Goal: Task Accomplishment & Management: Complete application form

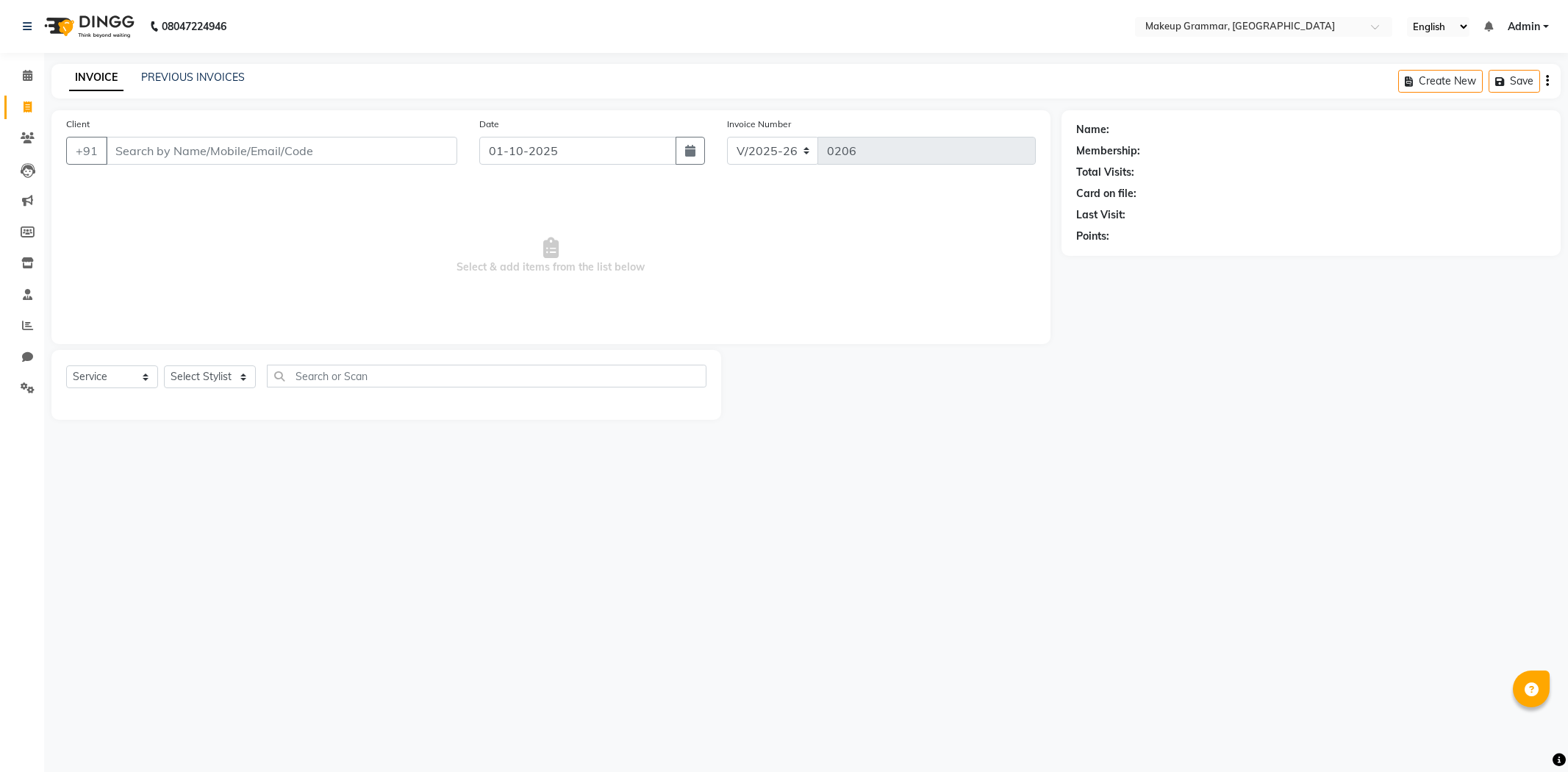
select select "8477"
select select "service"
click at [290, 365] on input "text" at bounding box center [486, 377] width 439 height 23
type input "c"
click at [250, 371] on select "Select Stylist Merlin vincy J Salma Sathya" at bounding box center [210, 377] width 92 height 23
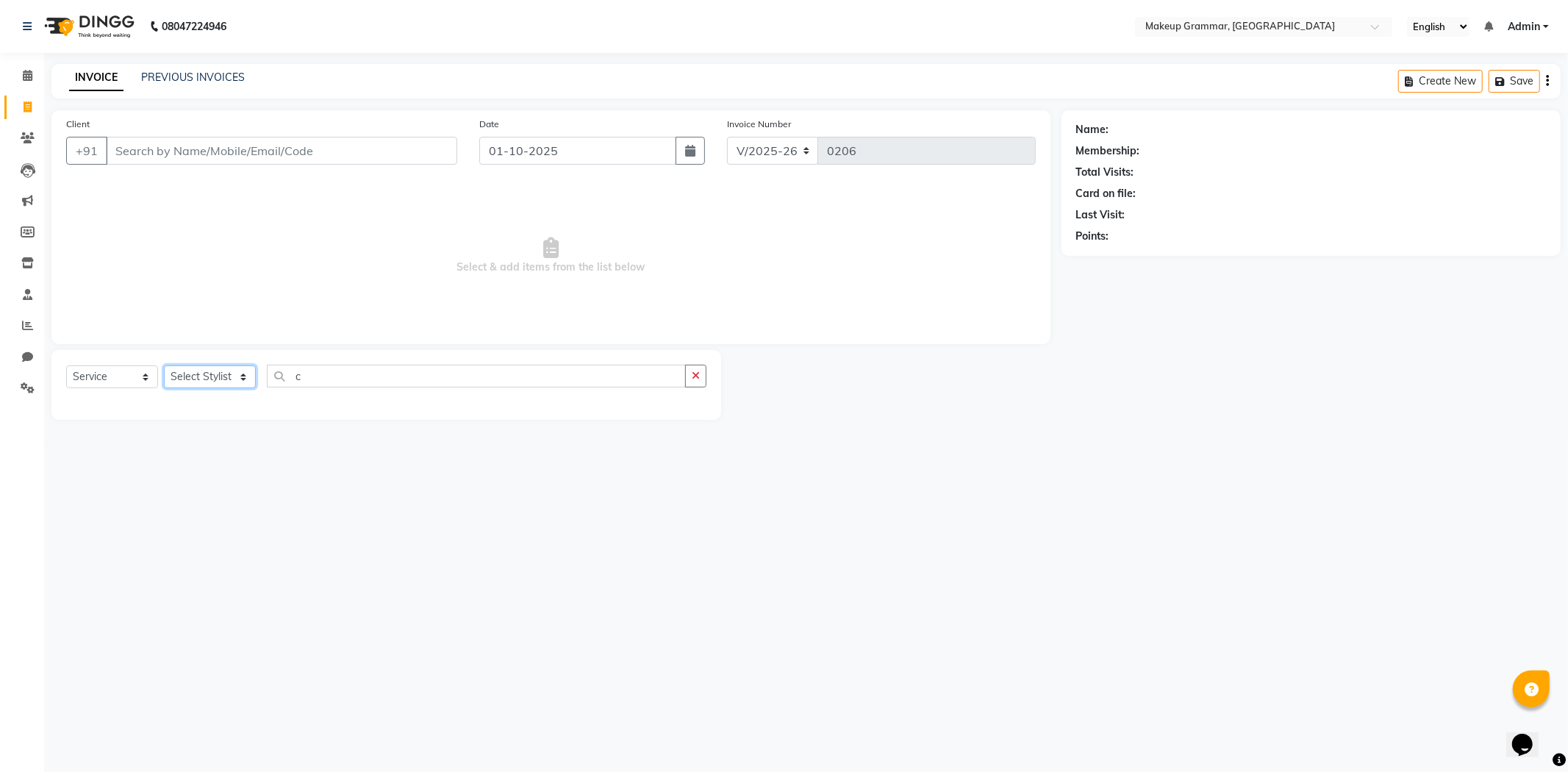
select select "89074"
click at [164, 366] on select "Select Stylist Merlin vincy J Salma Sathya" at bounding box center [210, 377] width 92 height 23
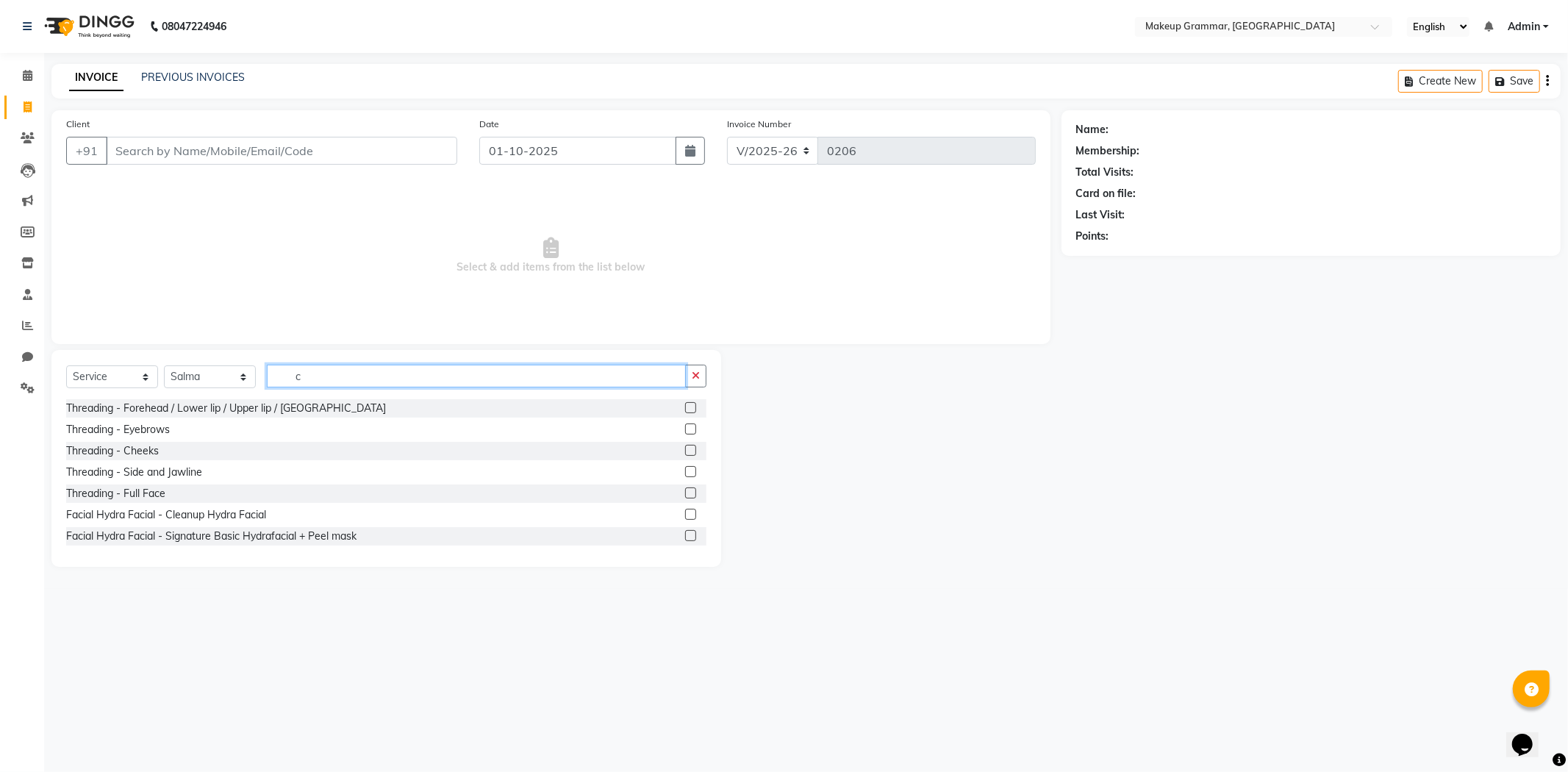
click at [415, 366] on input "c" at bounding box center [476, 377] width 419 height 23
type input "c"
click at [326, 380] on input "c" at bounding box center [476, 377] width 419 height 23
type input "facial c"
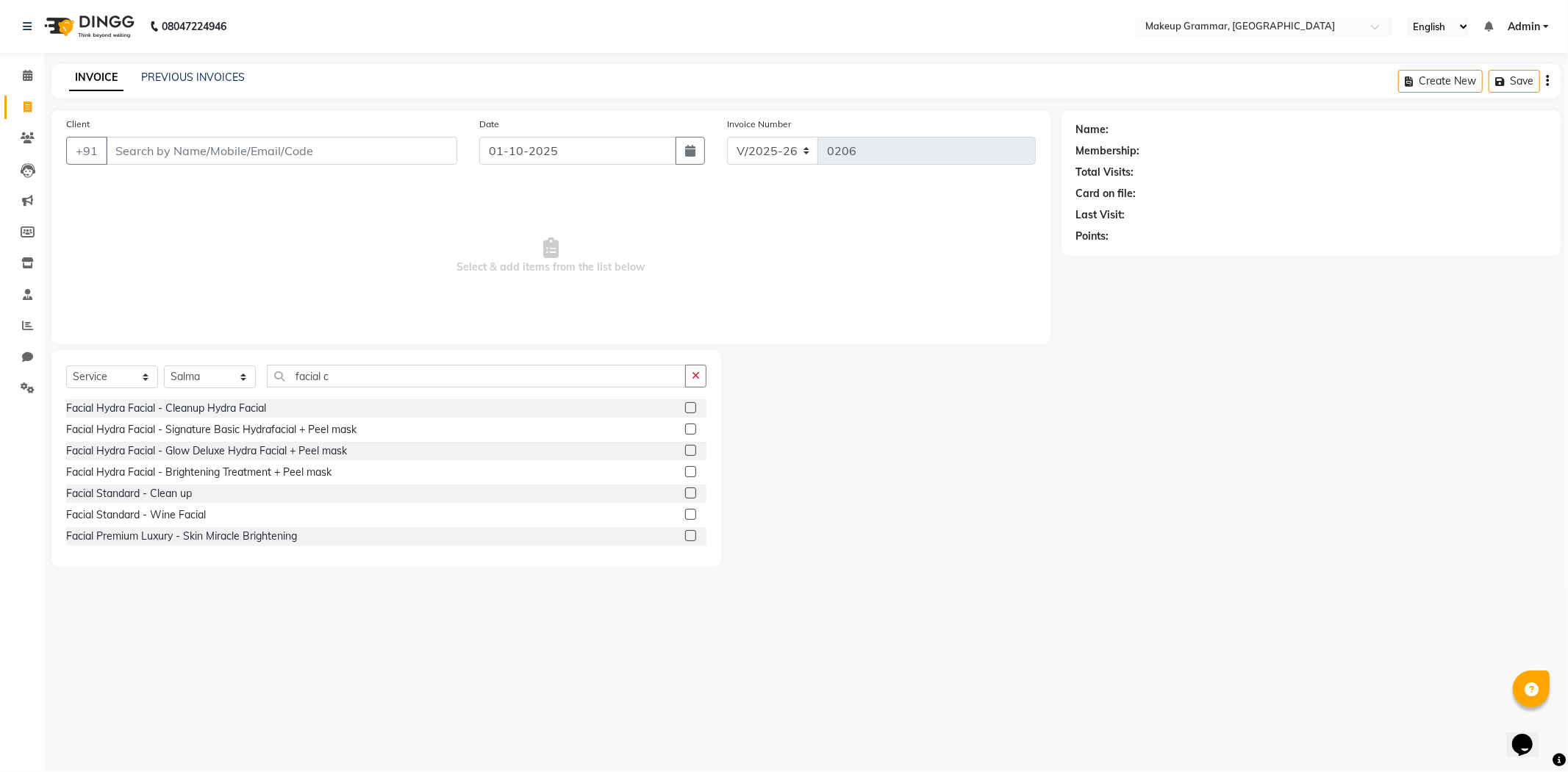
click at [685, 489] on label at bounding box center [690, 492] width 11 height 11
click at [685, 489] on input "checkbox" at bounding box center [690, 494] width 10 height 10
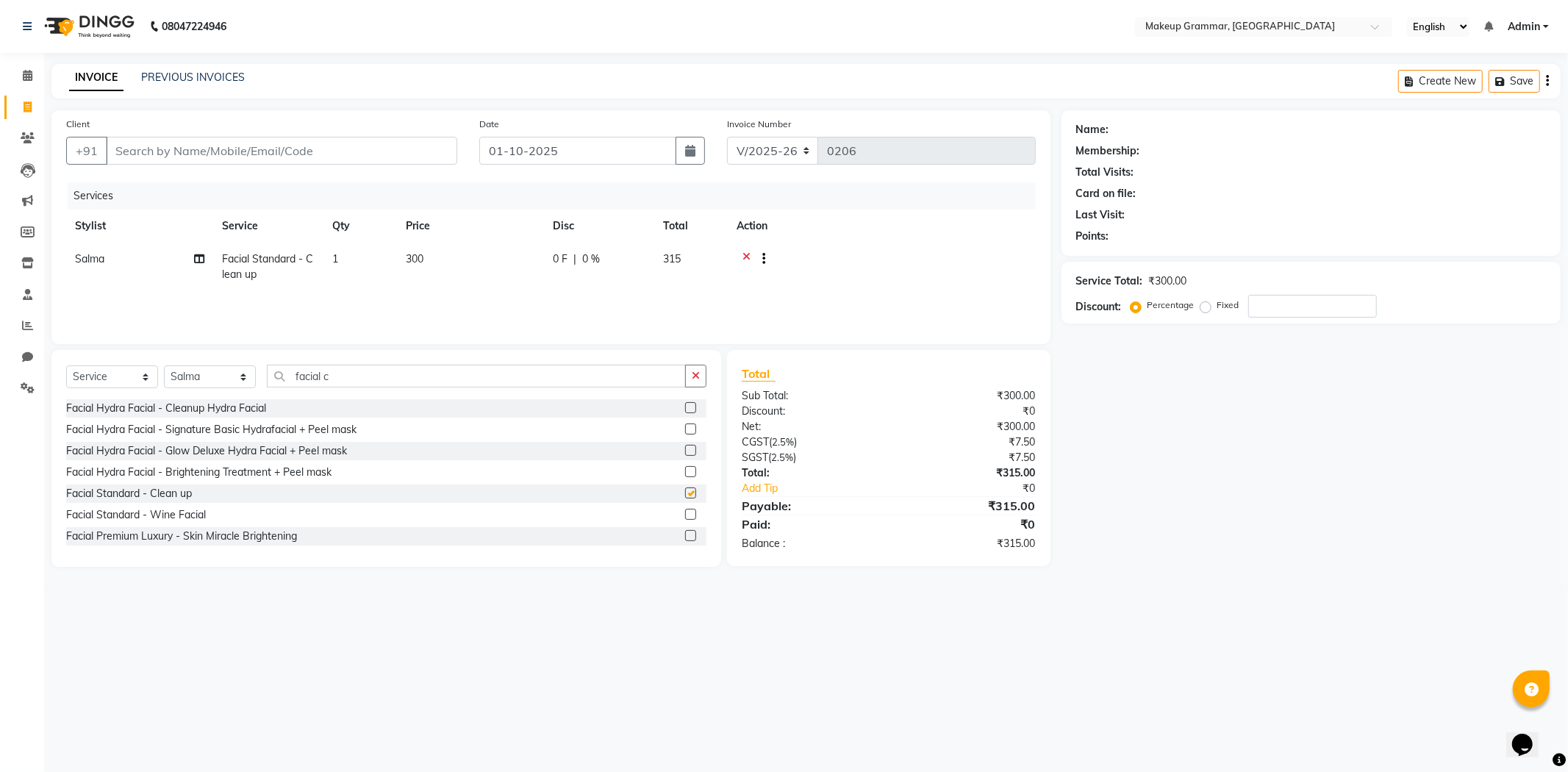
checkbox input "false"
click at [599, 253] on div "0 F | 0 %" at bounding box center [599, 258] width 92 height 16
select select "89074"
click at [711, 265] on input "0" at bounding box center [708, 263] width 44 height 23
type input "50"
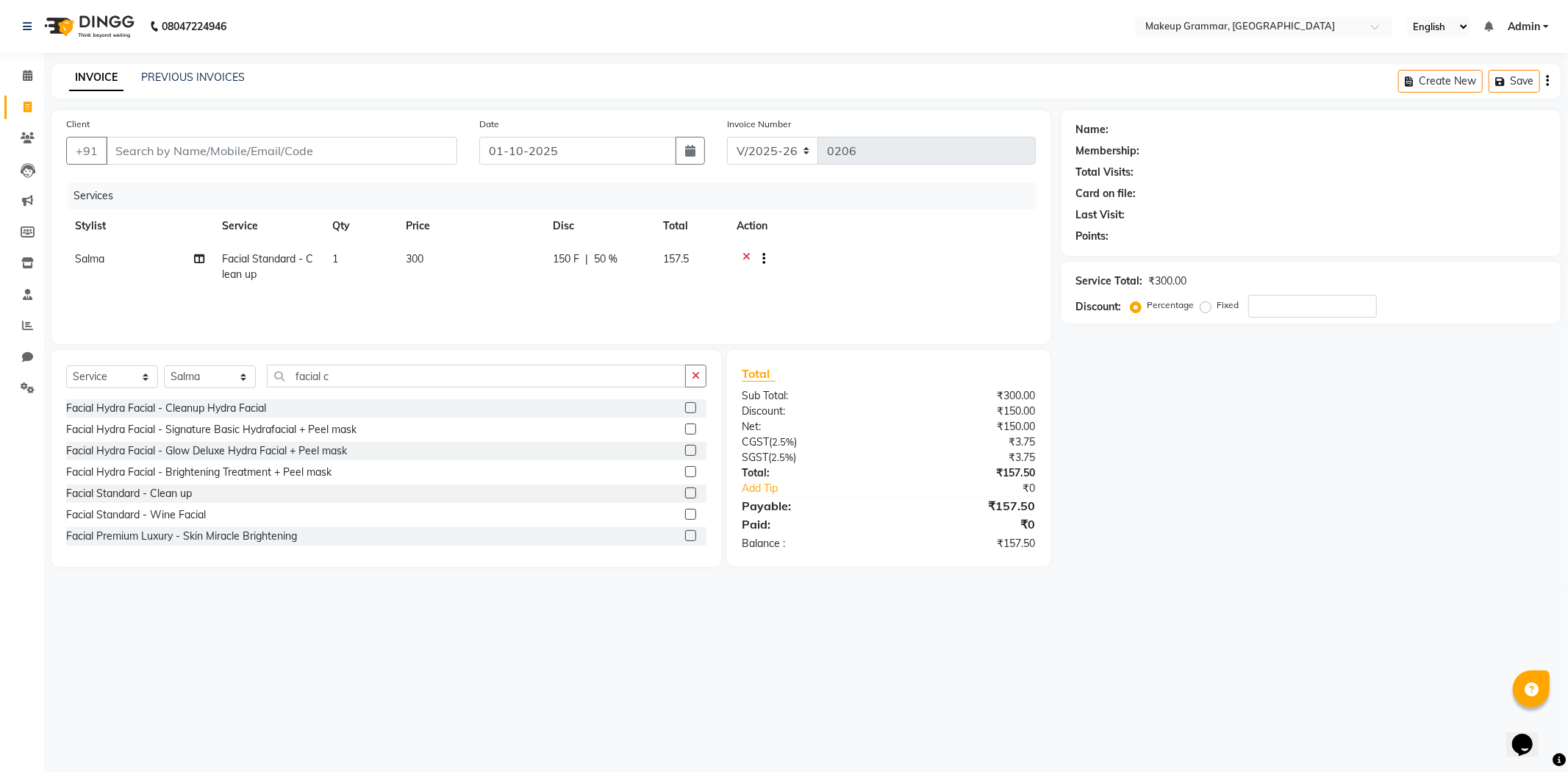
click at [1013, 282] on td at bounding box center [881, 267] width 308 height 49
click at [244, 156] on input "Client" at bounding box center [282, 151] width 352 height 28
type input "8"
type input "0"
type input "8220481734"
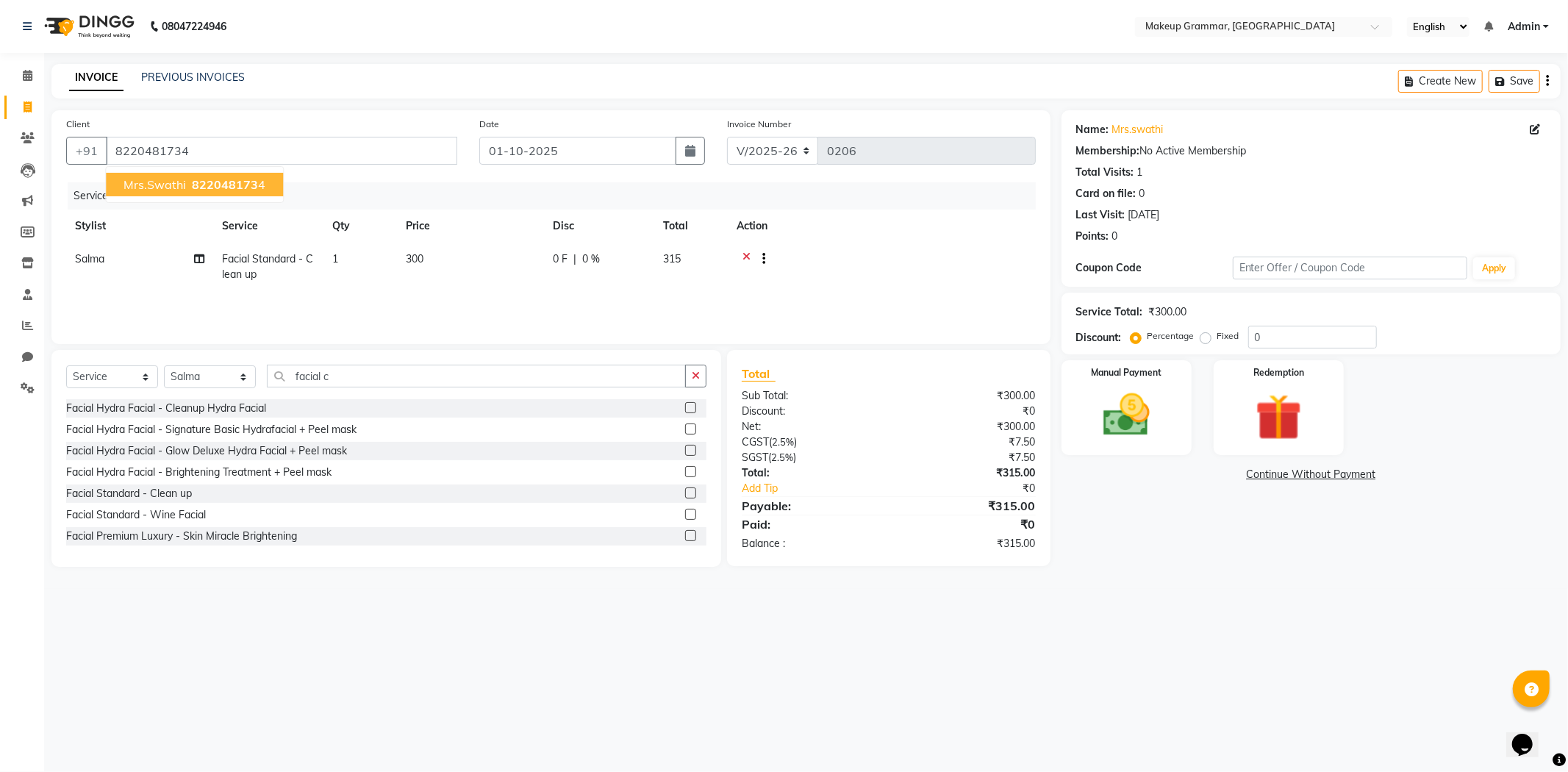
click at [251, 178] on span "822048173" at bounding box center [225, 185] width 66 height 15
click at [590, 239] on th "Disc" at bounding box center [599, 226] width 111 height 33
click at [604, 246] on td "0 F | 0 %" at bounding box center [599, 267] width 111 height 49
select select "89074"
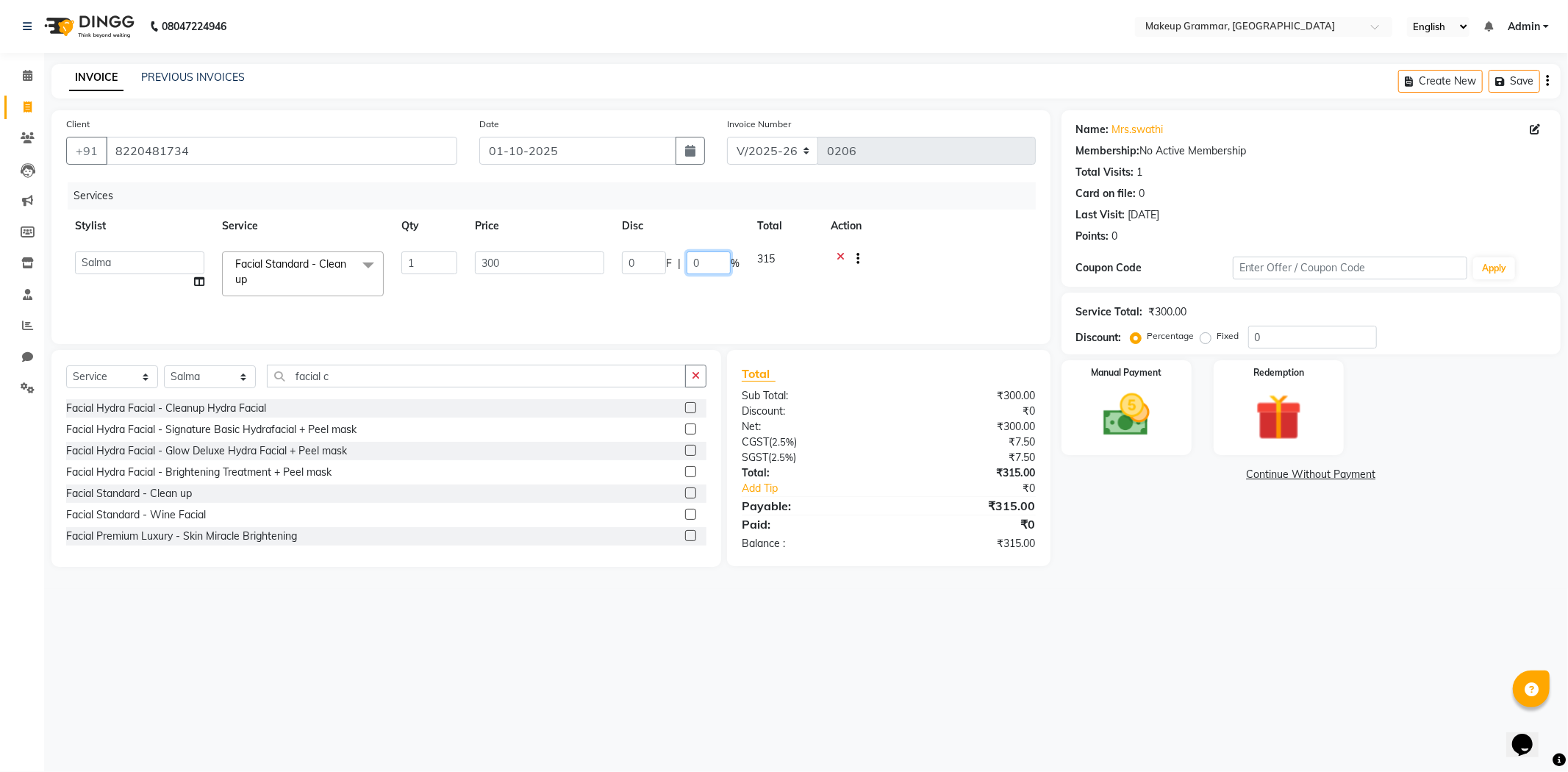
drag, startPoint x: 706, startPoint y: 267, endPoint x: 685, endPoint y: 229, distance: 43.4
click at [706, 267] on input "0" at bounding box center [708, 263] width 44 height 23
type input "50"
click at [882, 225] on th "Action" at bounding box center [881, 226] width 308 height 33
click at [1112, 444] on div "Manual Payment" at bounding box center [1126, 407] width 135 height 98
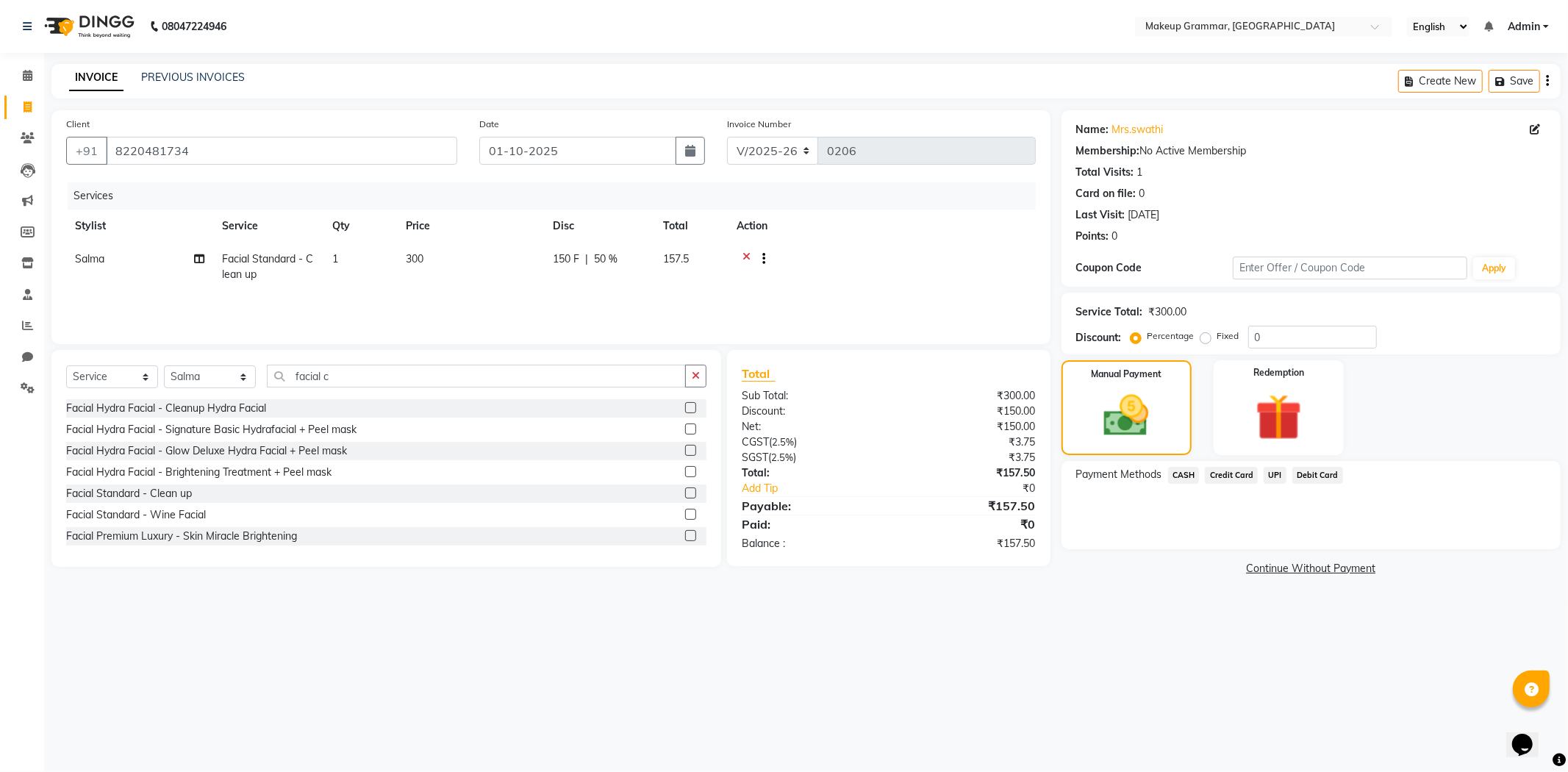
click at [1189, 471] on span "CASH" at bounding box center [1183, 475] width 31 height 17
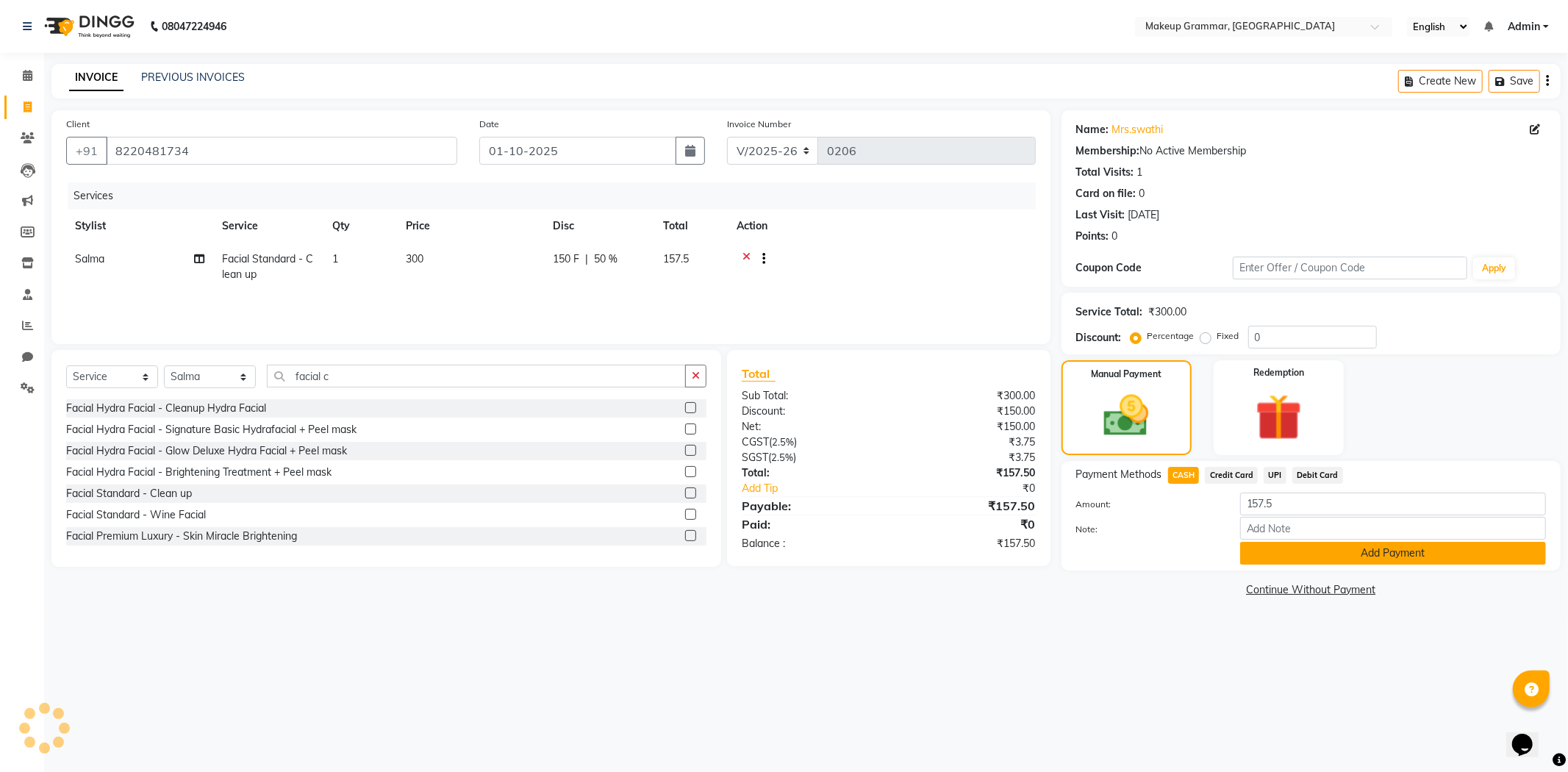
click at [1281, 552] on button "Add Payment" at bounding box center [1393, 553] width 306 height 23
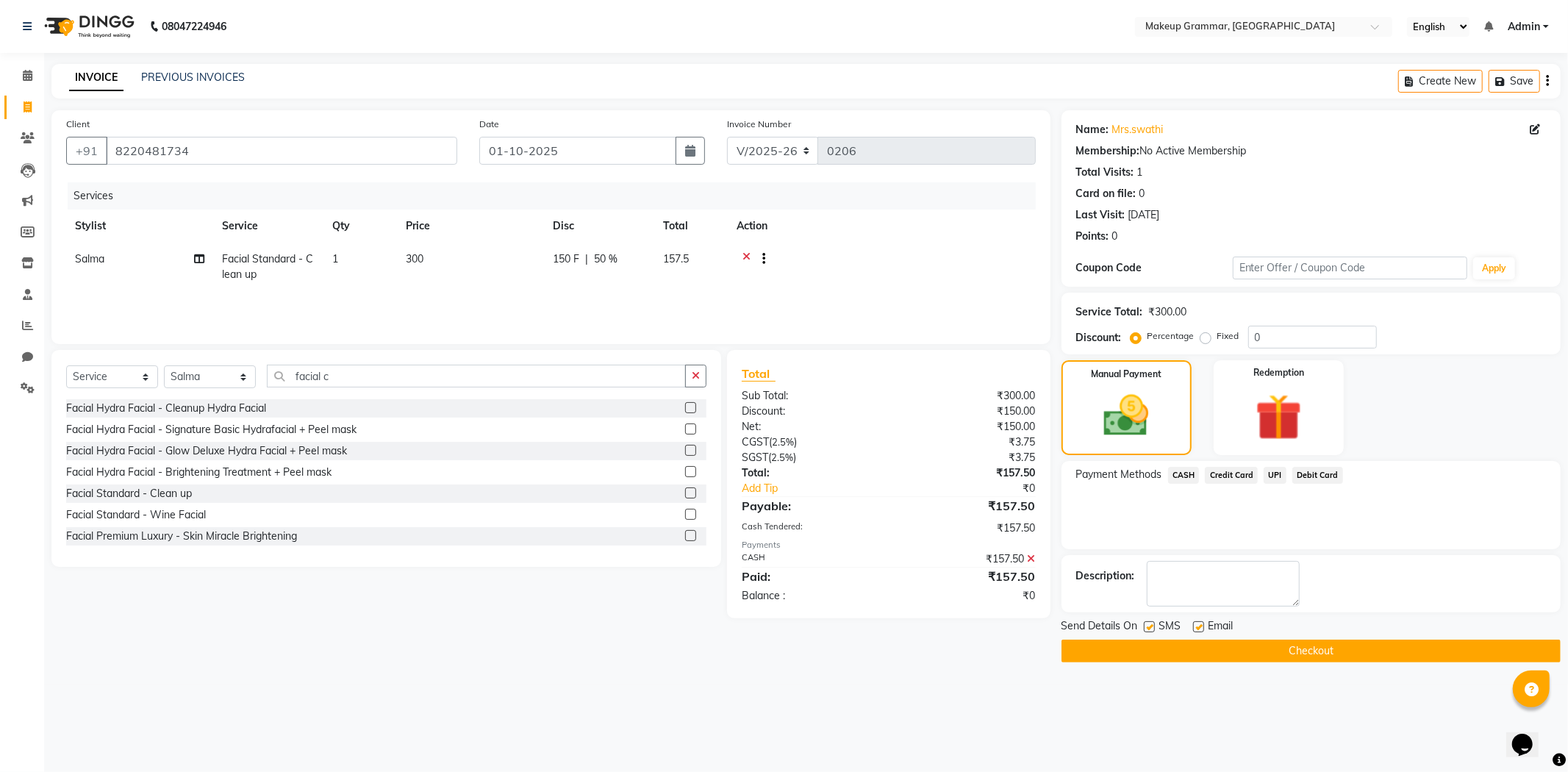
click at [1276, 646] on button "Checkout" at bounding box center [1310, 651] width 499 height 23
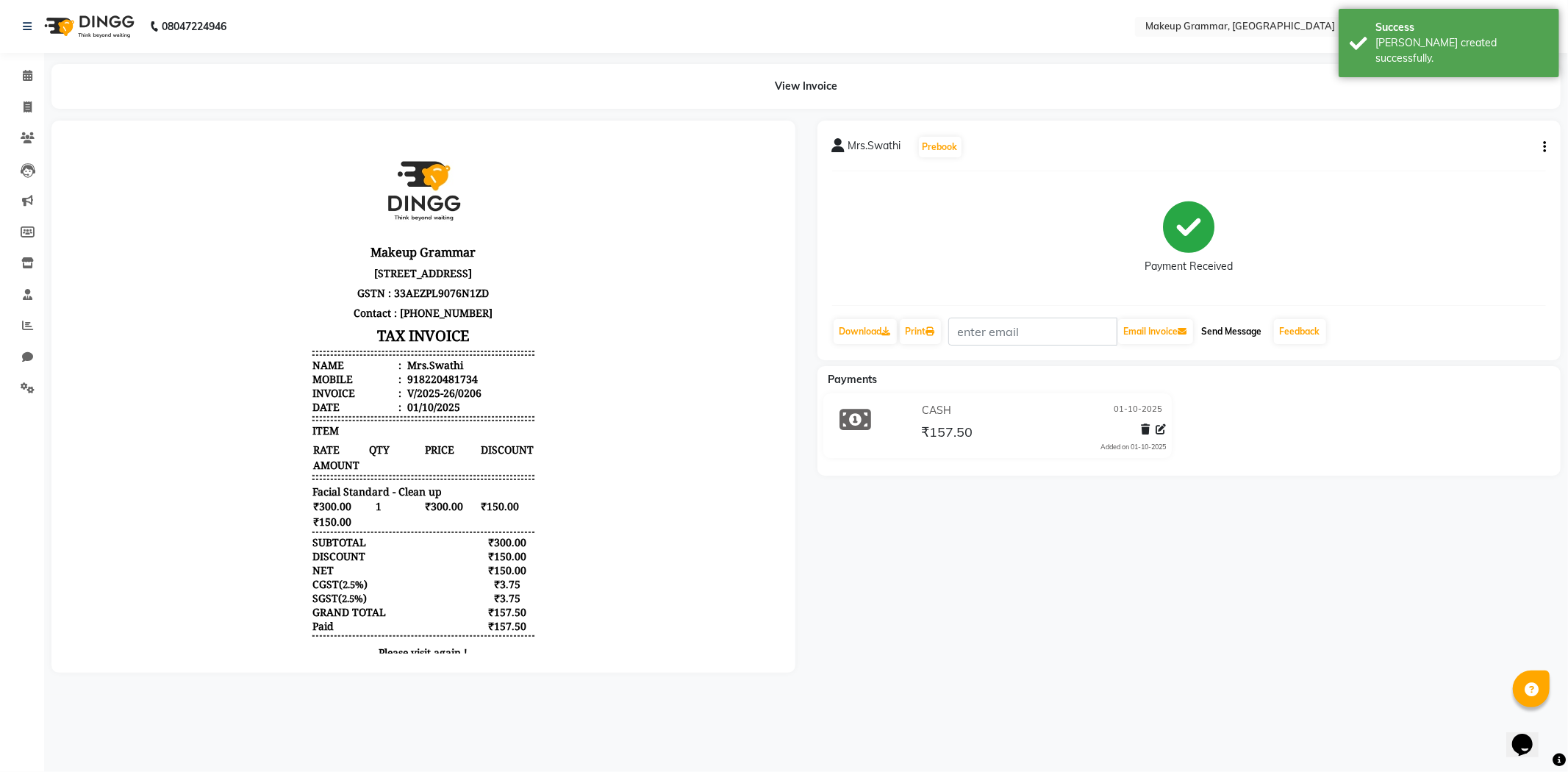
click at [1233, 332] on button "Send Message" at bounding box center [1231, 331] width 72 height 25
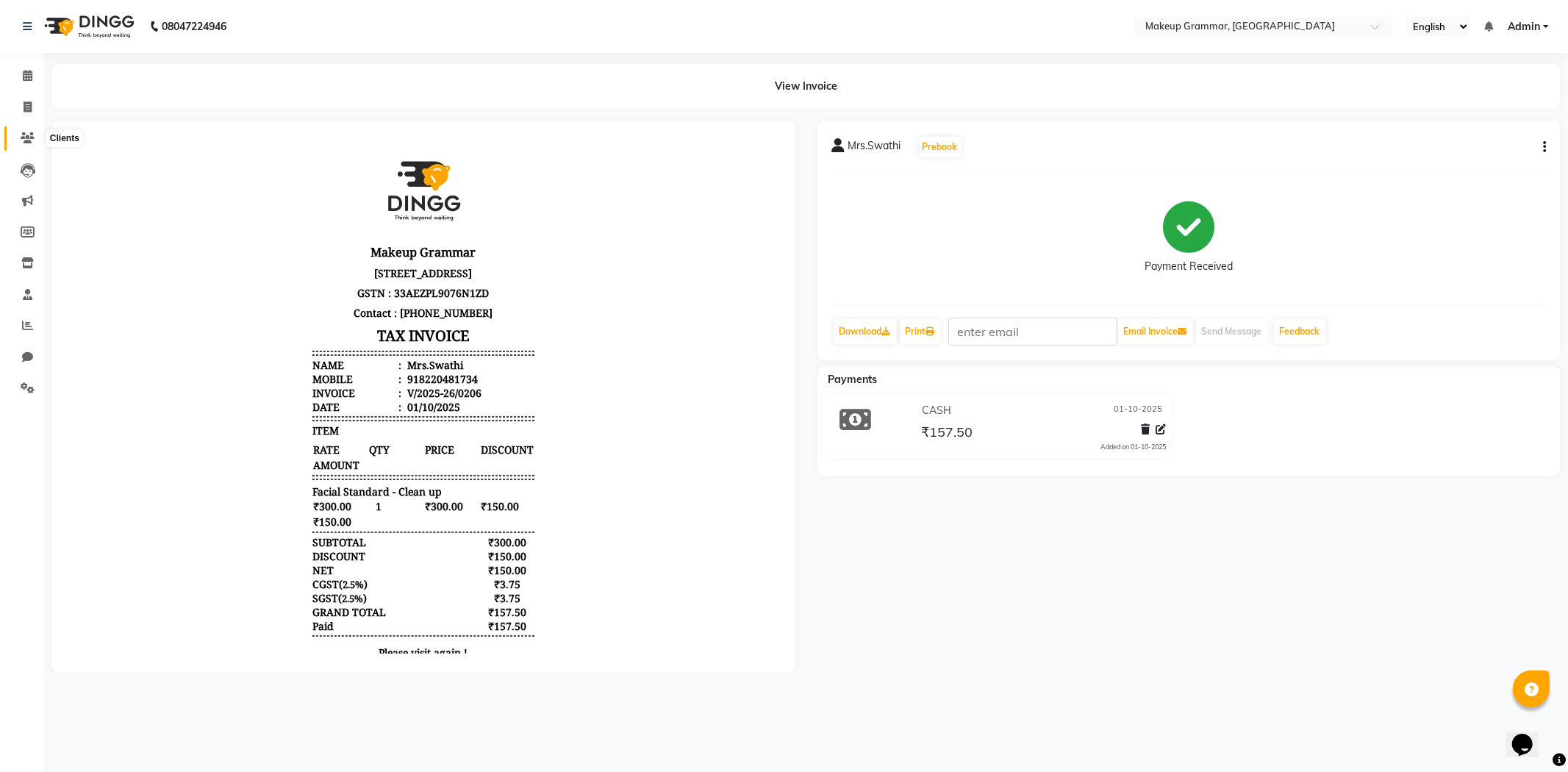
click at [21, 144] on icon at bounding box center [27, 137] width 14 height 11
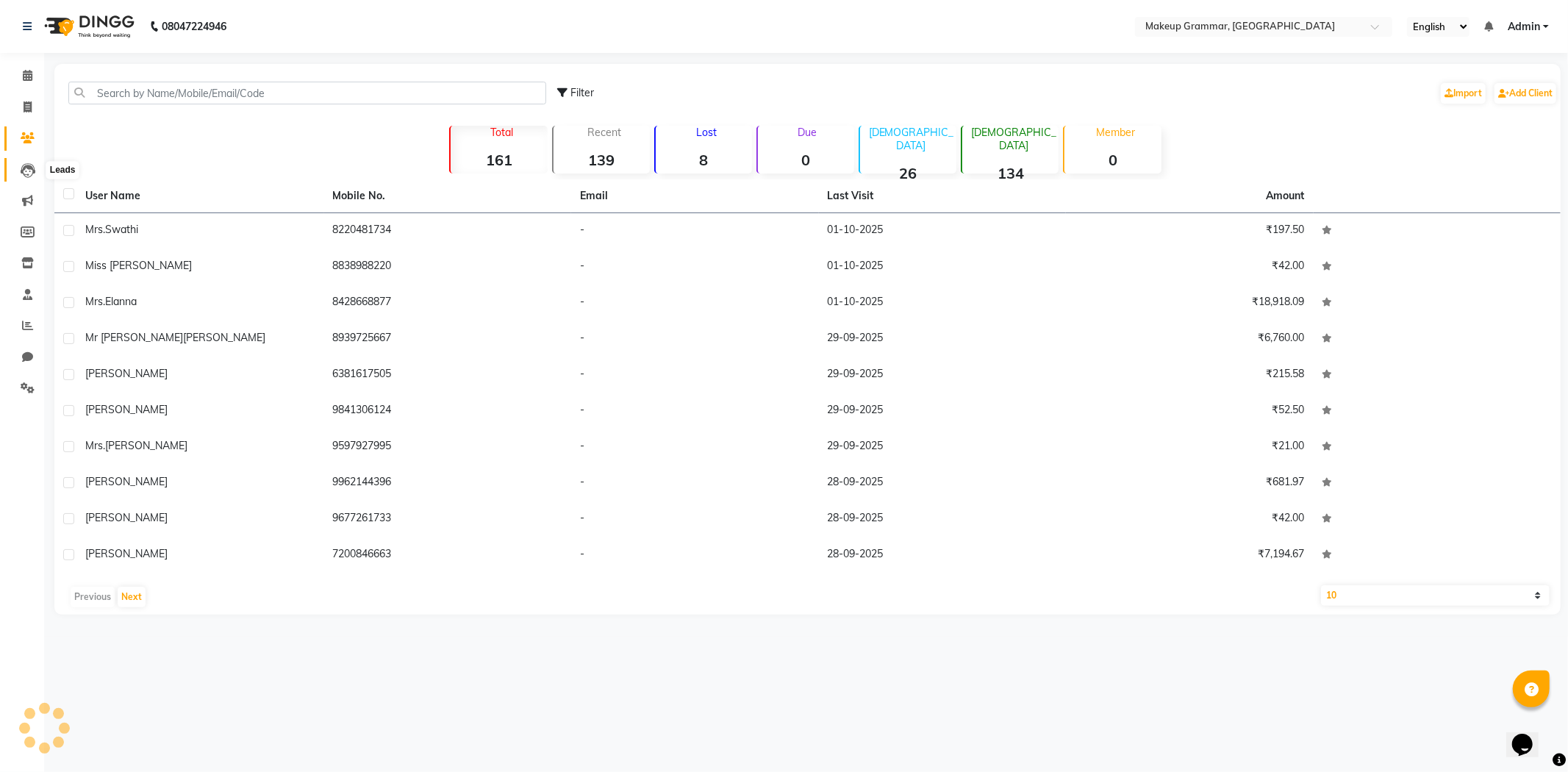
click at [26, 164] on icon at bounding box center [28, 171] width 15 height 15
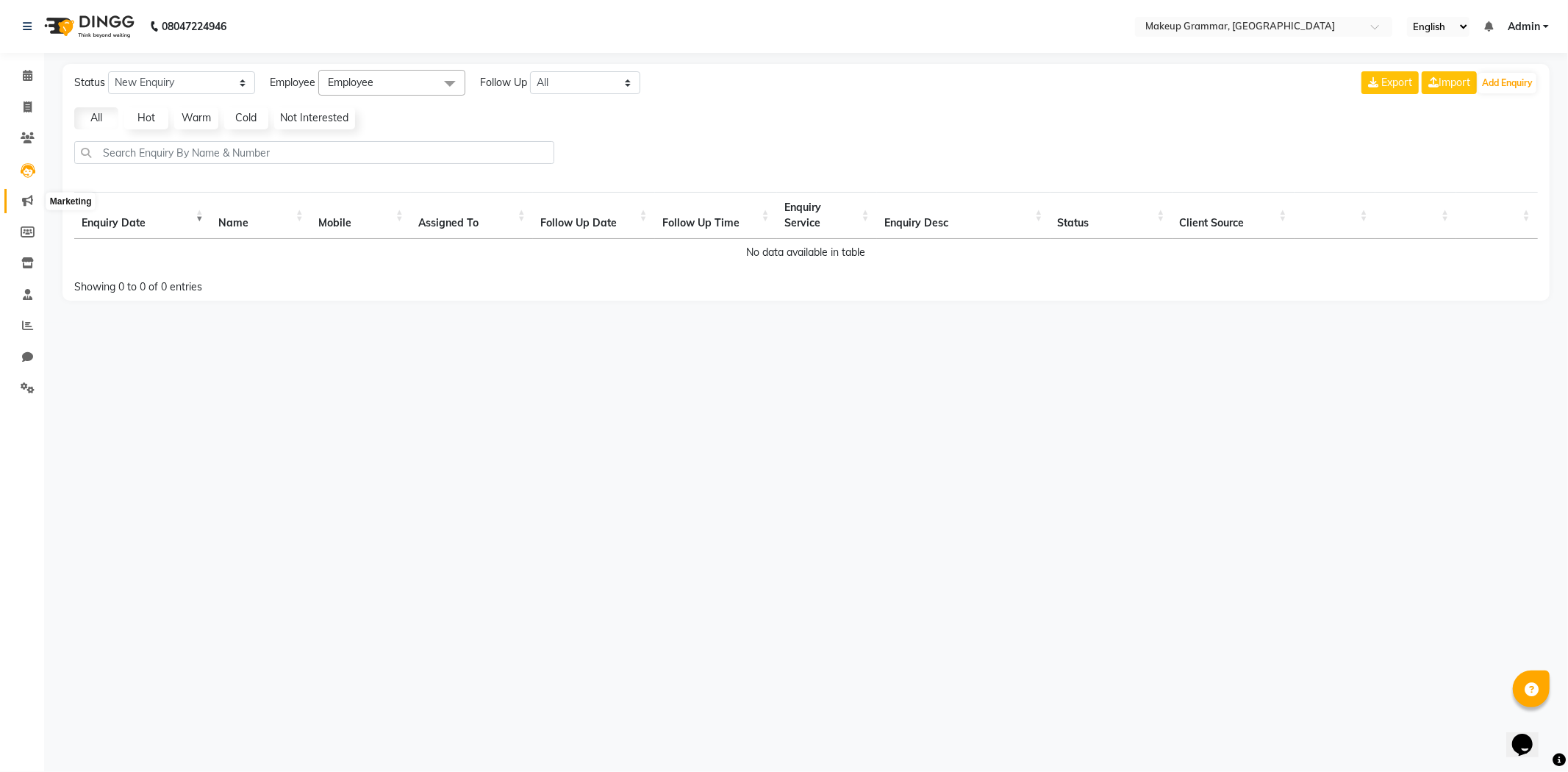
click at [22, 192] on span at bounding box center [27, 201] width 26 height 17
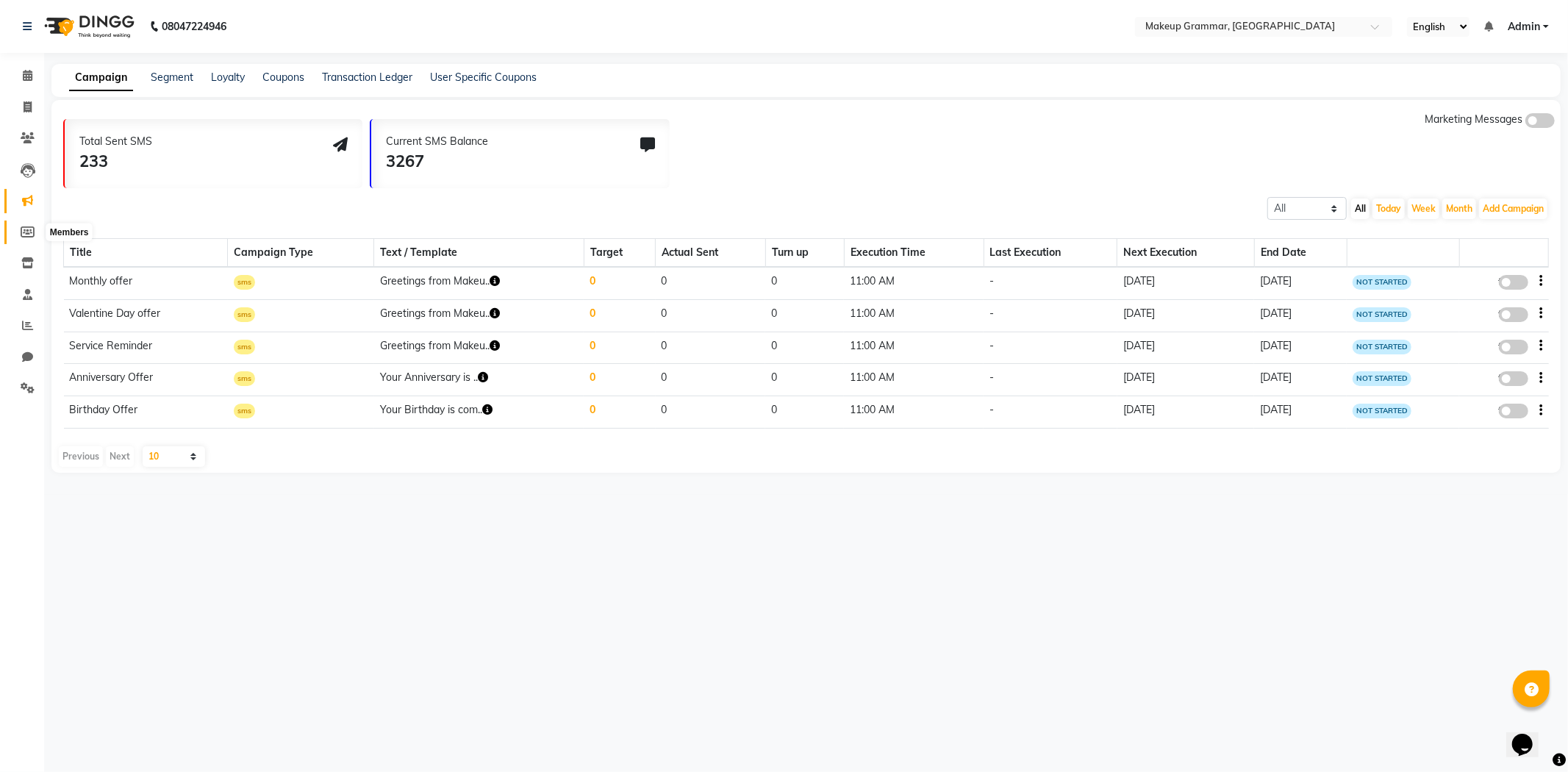
click at [32, 239] on span at bounding box center [27, 233] width 26 height 17
select select
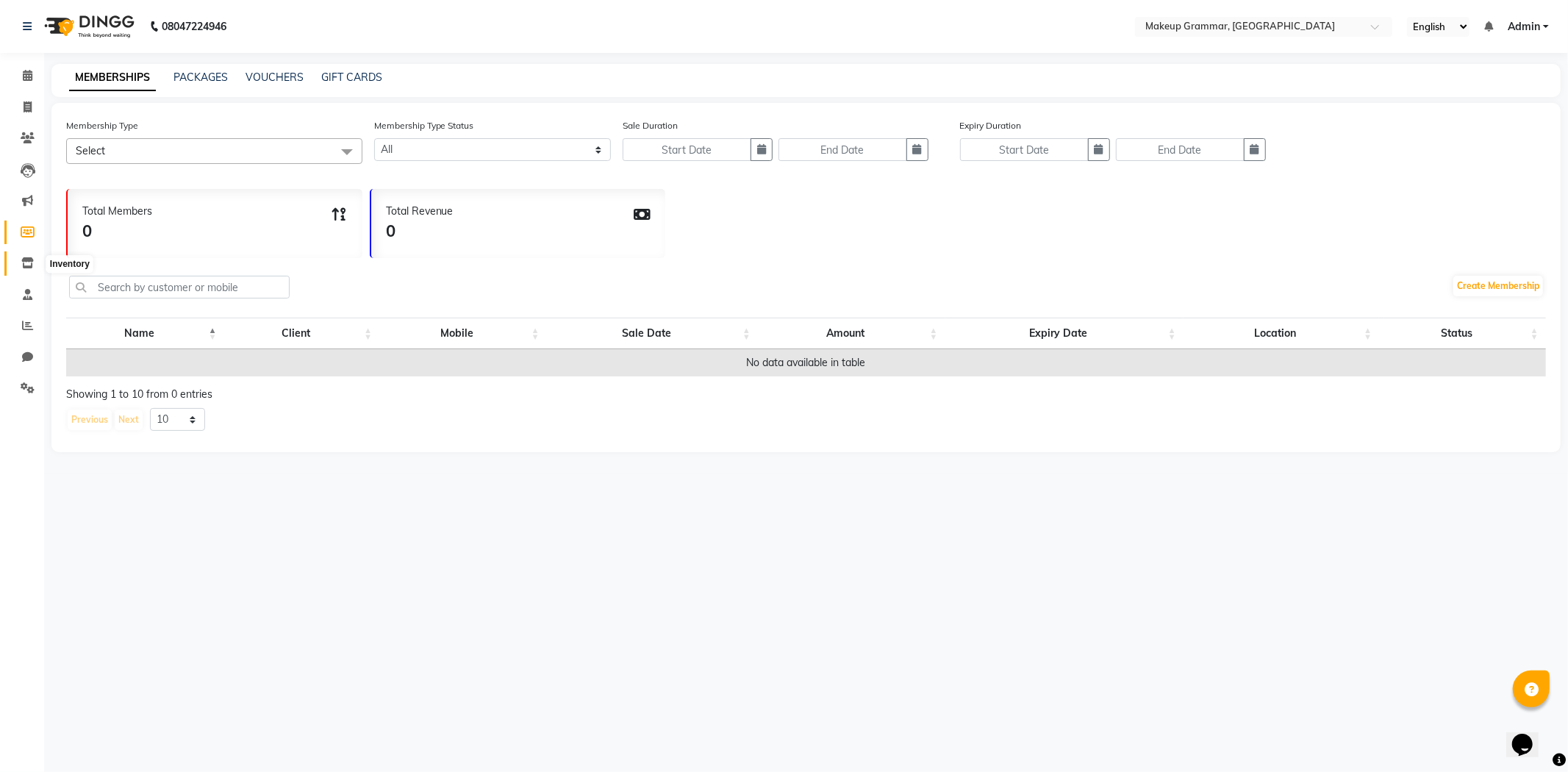
click at [24, 256] on span at bounding box center [27, 263] width 26 height 17
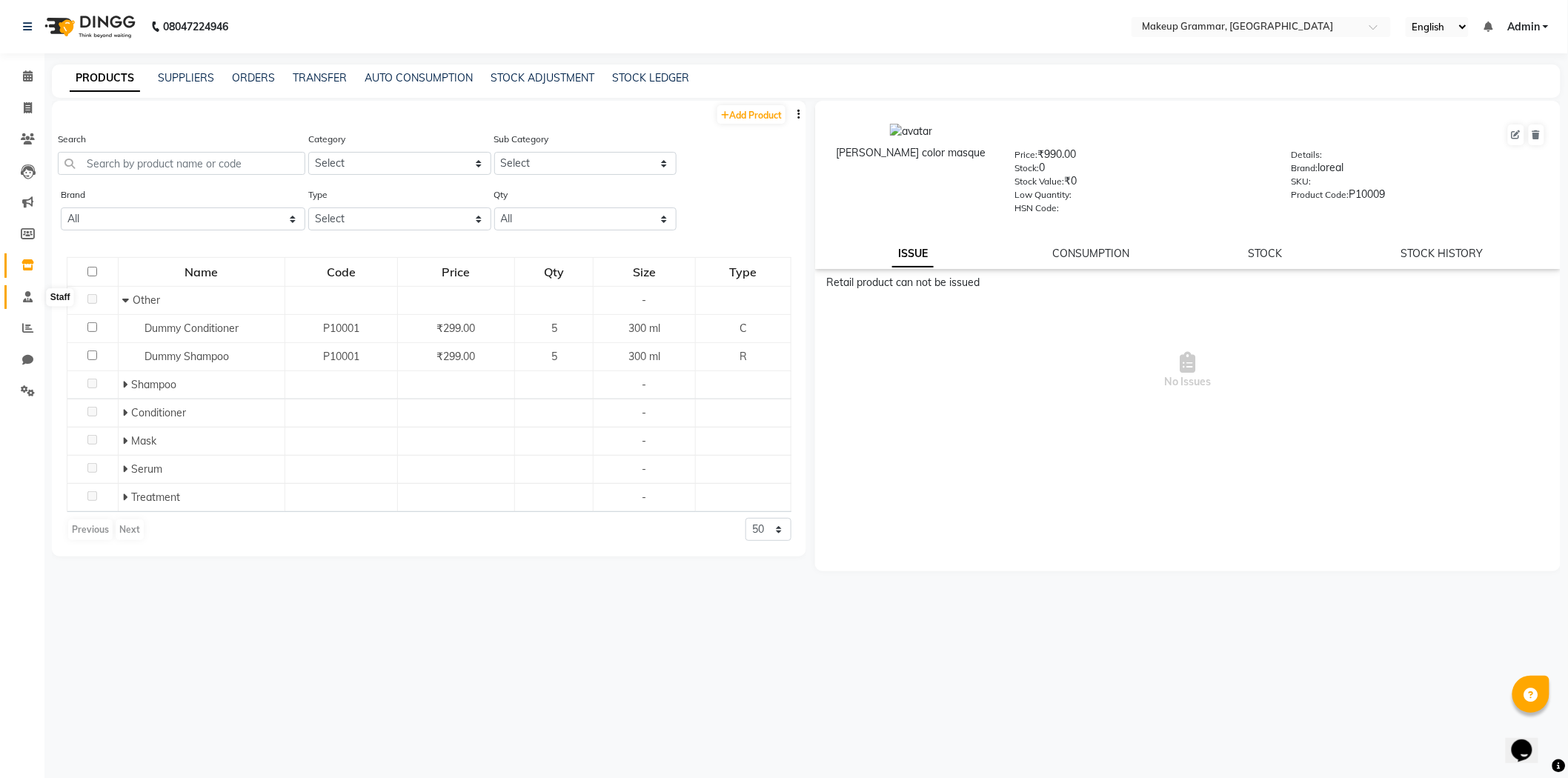
click at [26, 301] on icon at bounding box center [28, 296] width 10 height 11
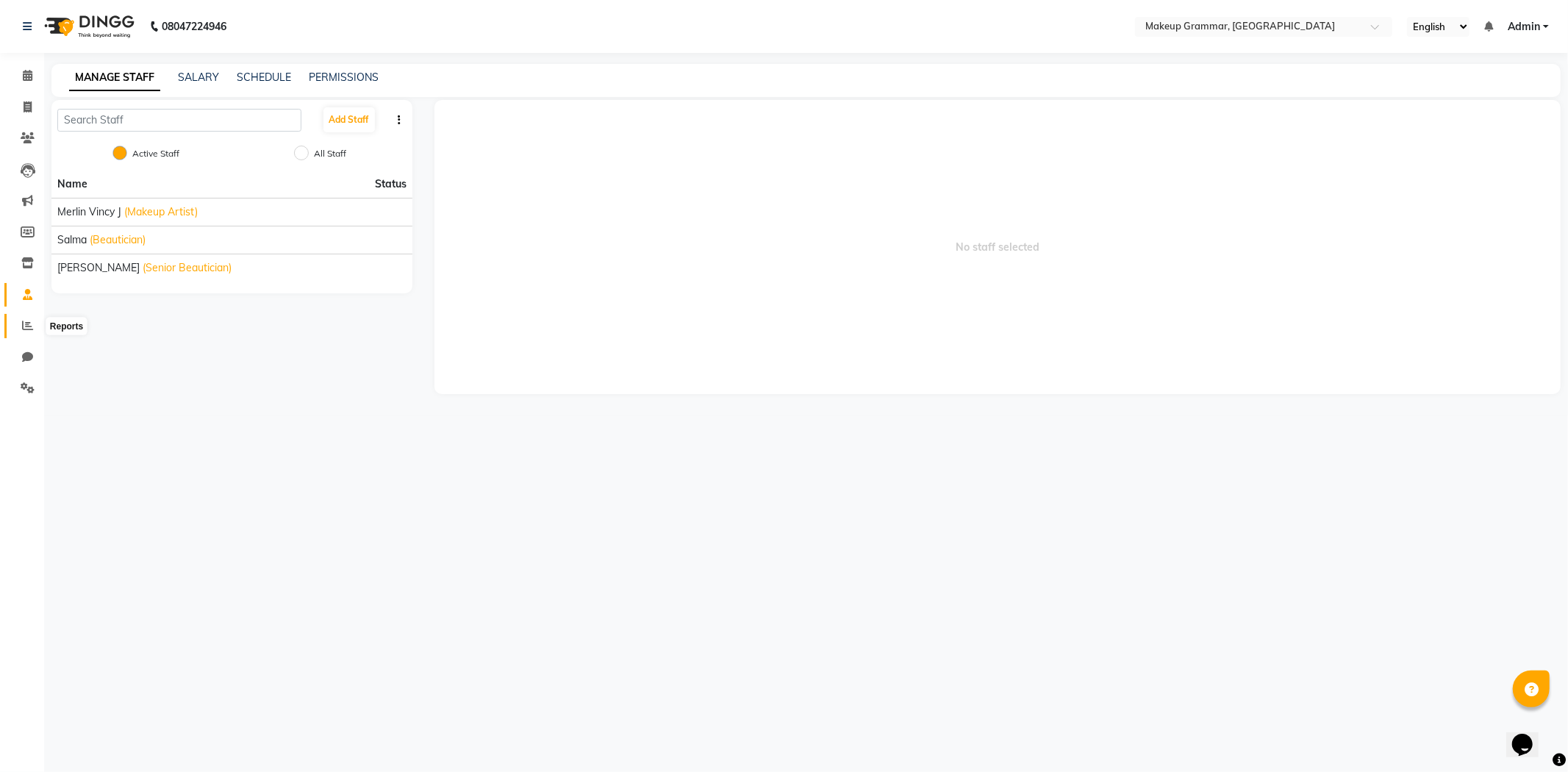
drag, startPoint x: 26, startPoint y: 299, endPoint x: 17, endPoint y: 331, distance: 33.2
click at [17, 331] on span at bounding box center [27, 326] width 26 height 17
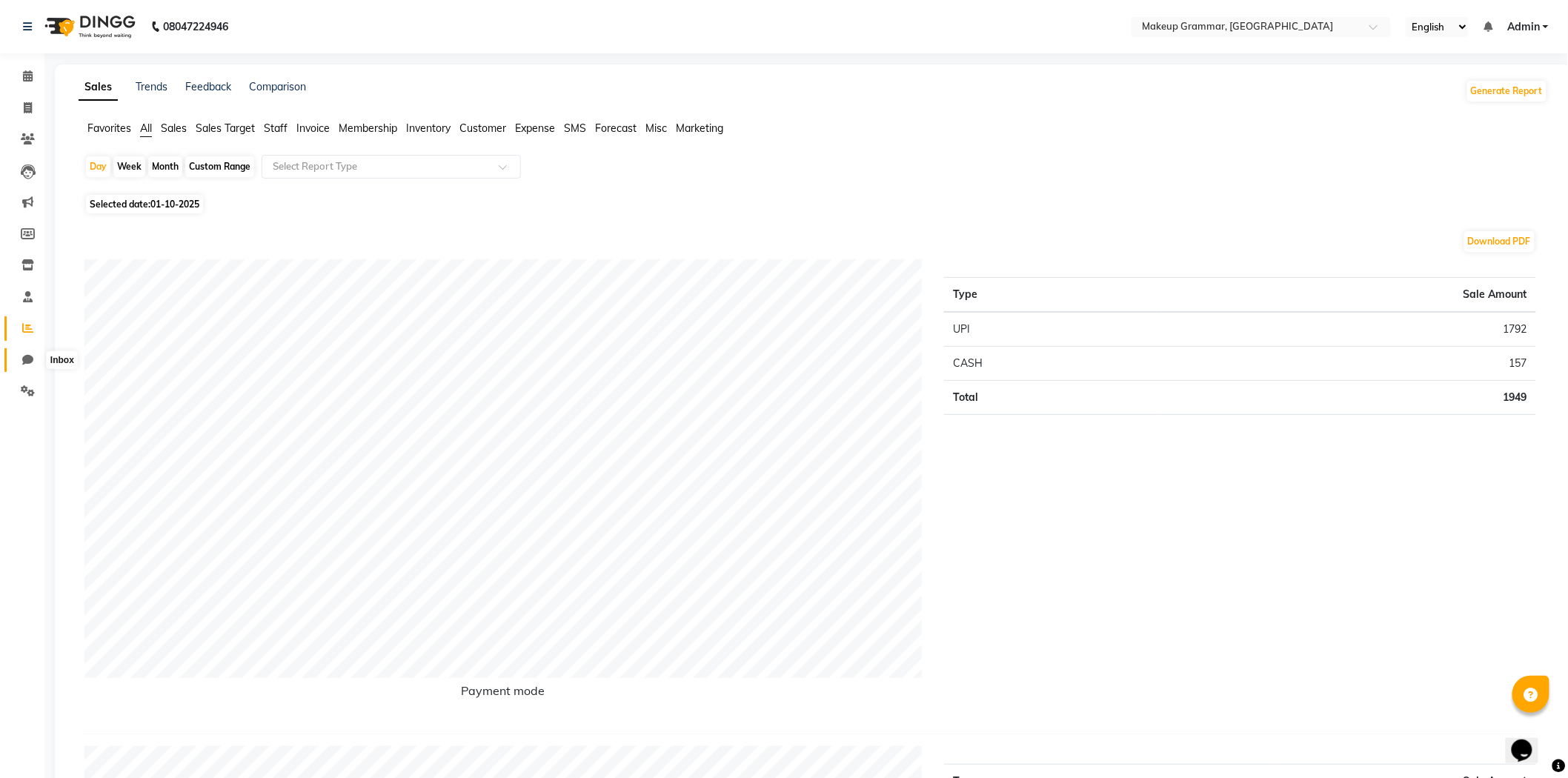
click at [22, 363] on icon at bounding box center [27, 359] width 11 height 11
select select "100"
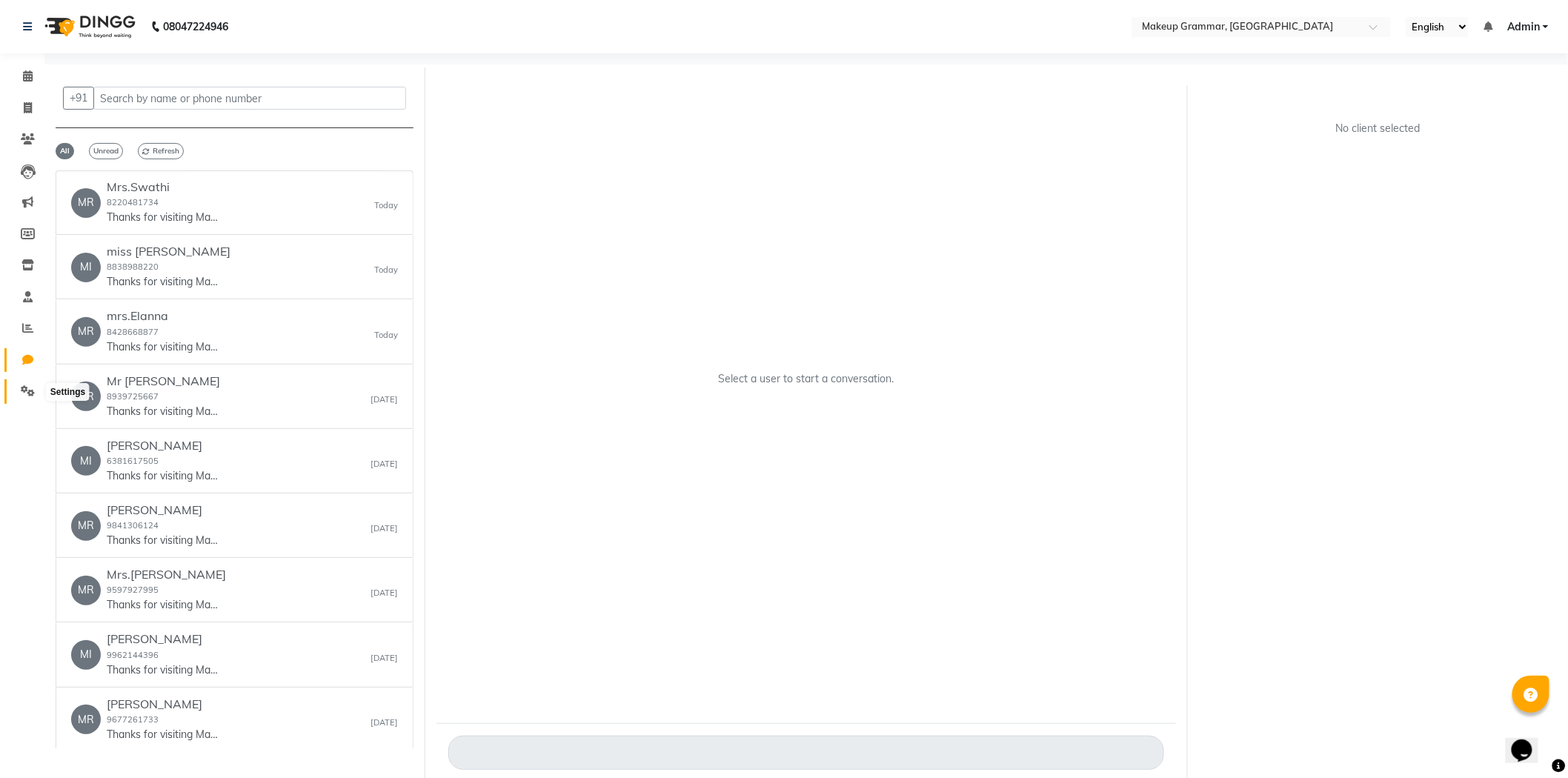
click at [31, 383] on span at bounding box center [27, 391] width 26 height 17
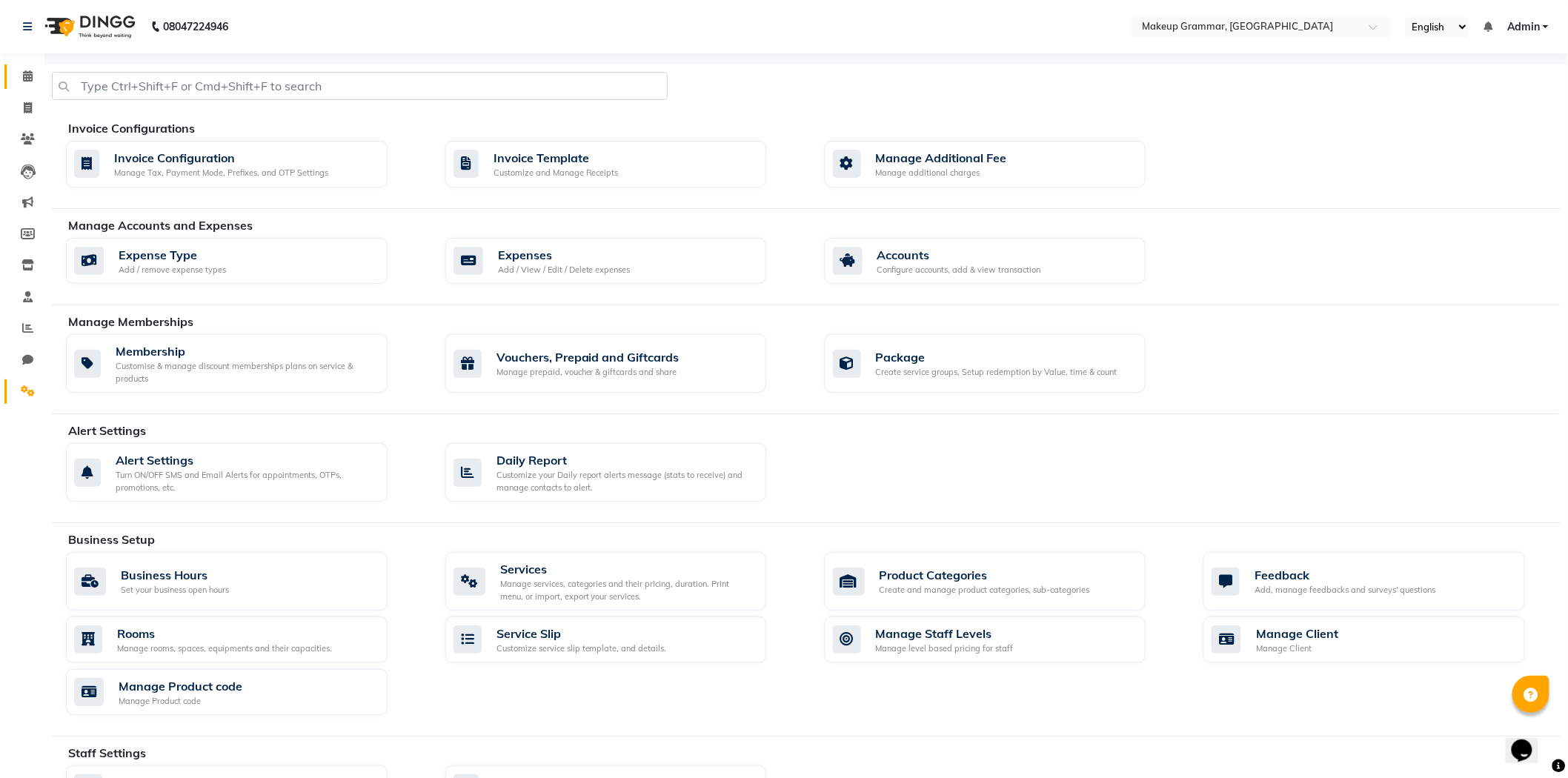
click at [12, 77] on link "Calendar" at bounding box center [22, 76] width 36 height 24
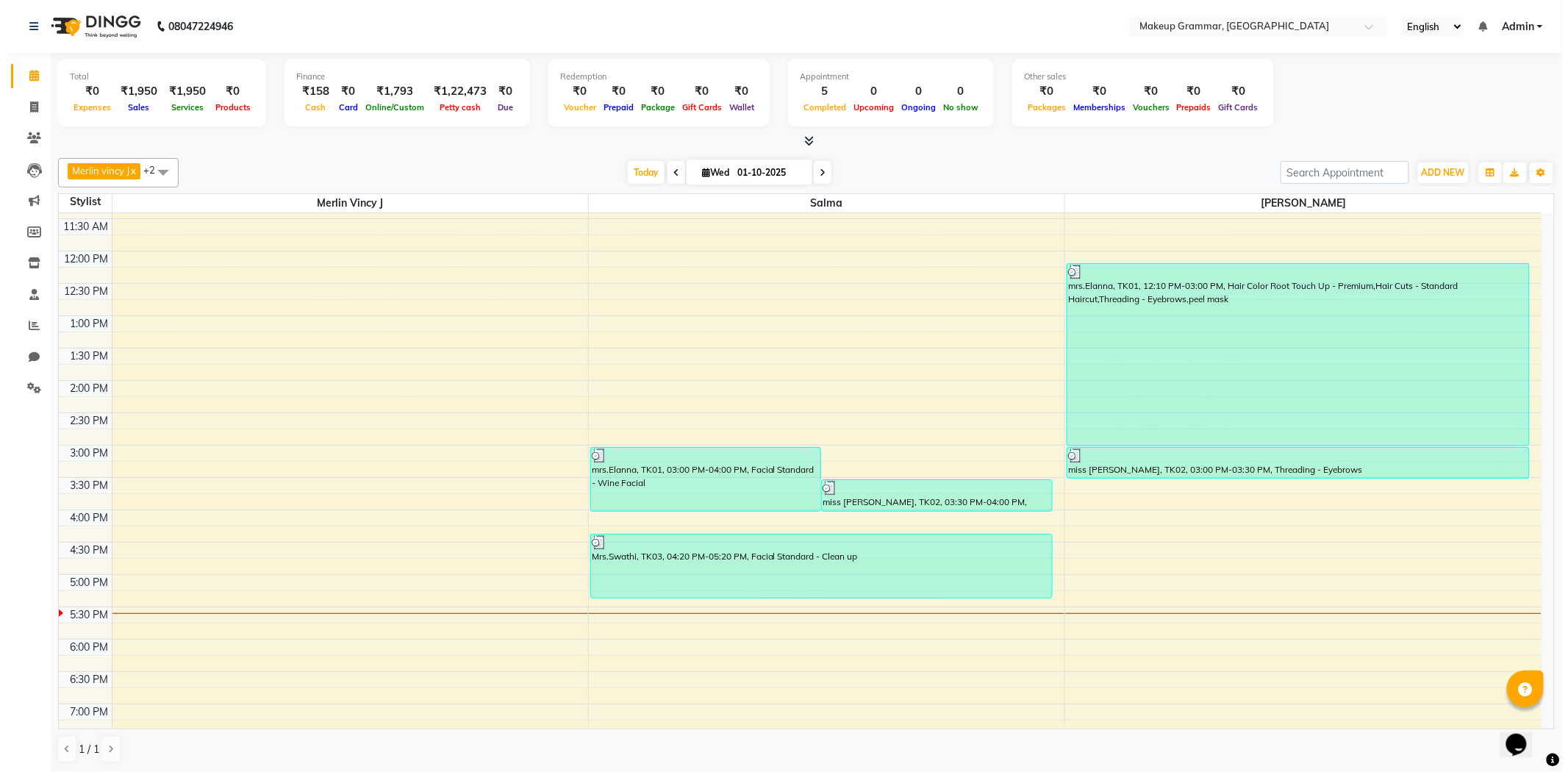
scroll to position [377, 0]
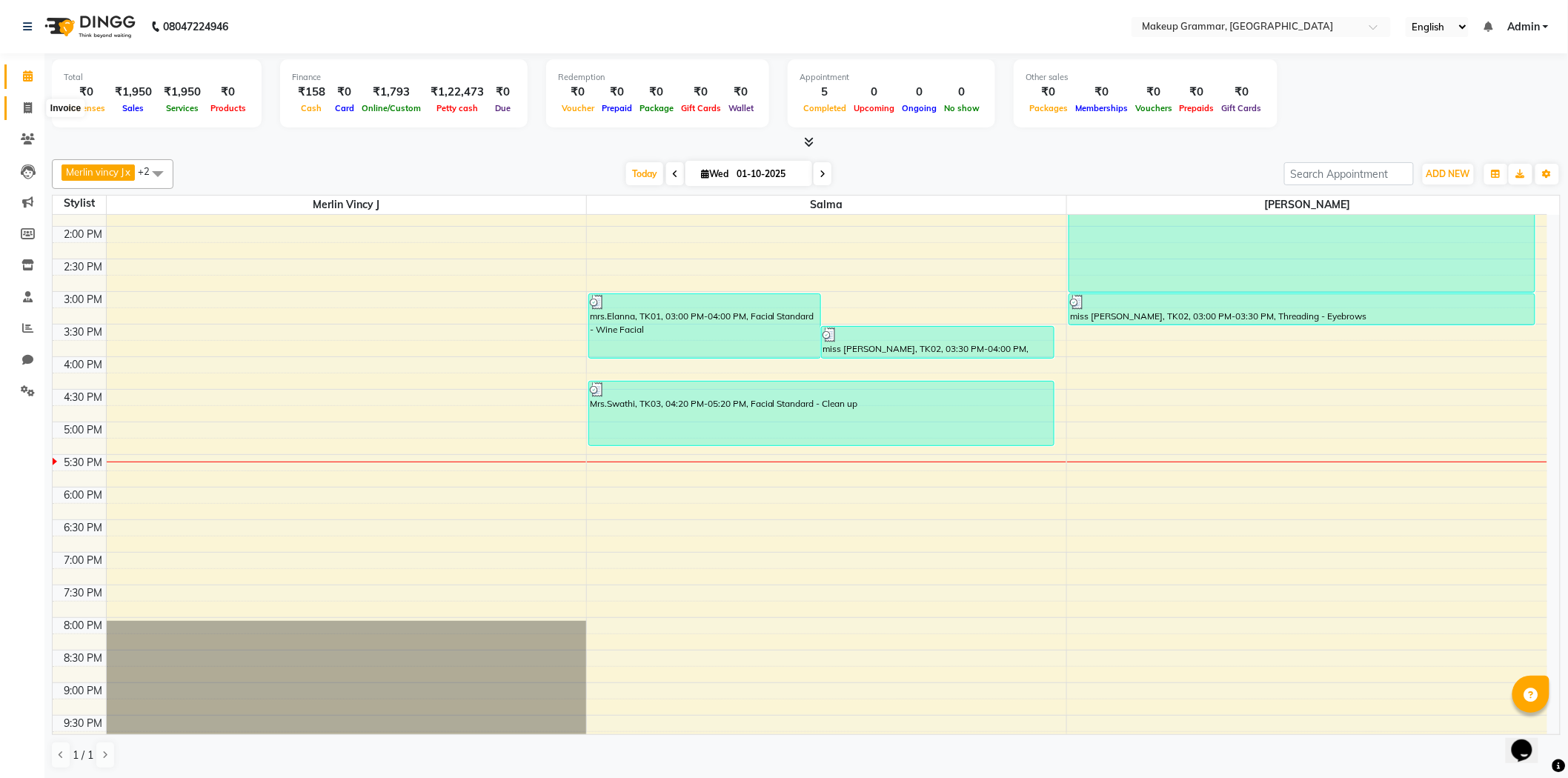
click at [15, 112] on span at bounding box center [27, 108] width 26 height 17
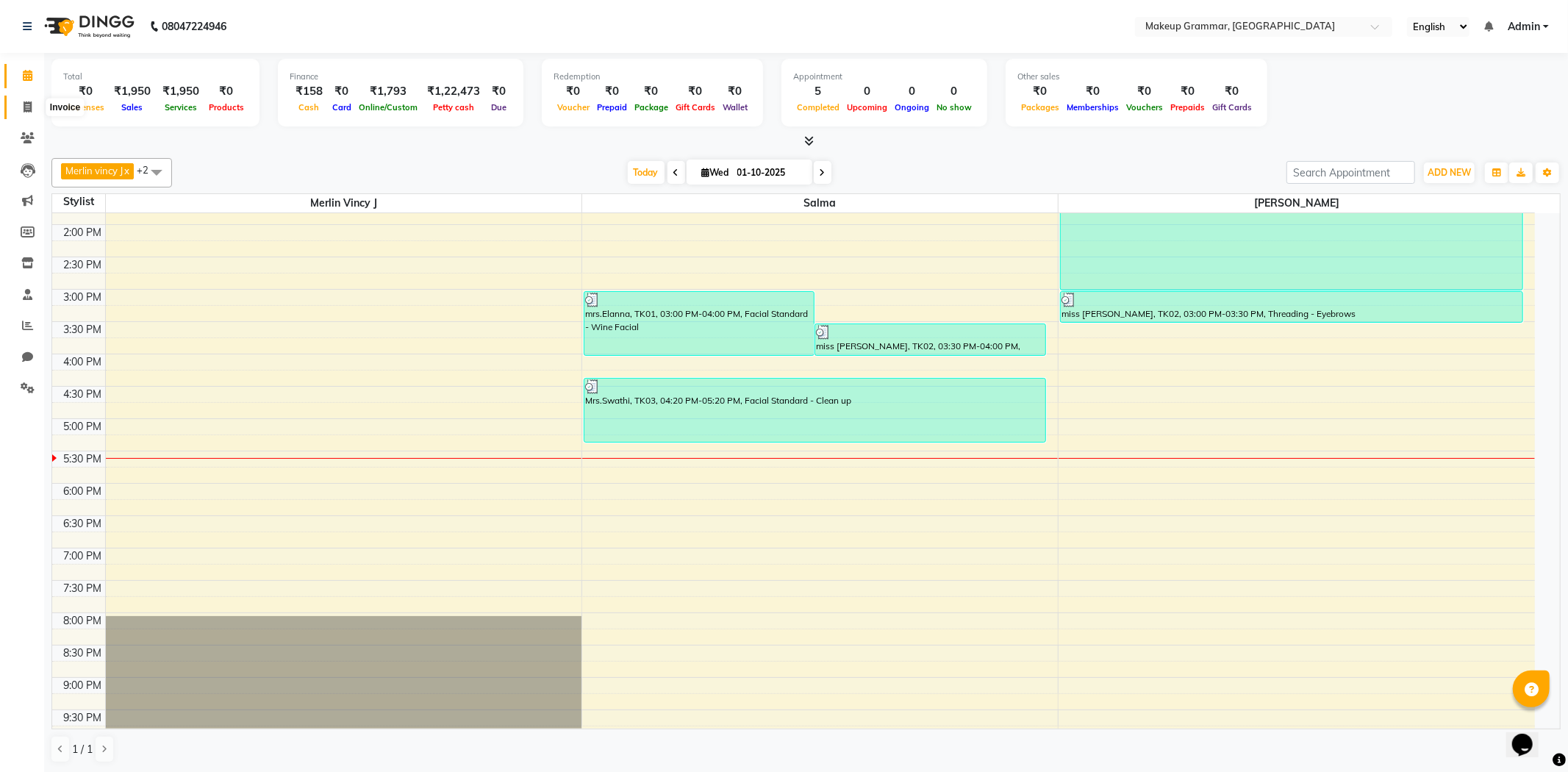
select select "8477"
select select "service"
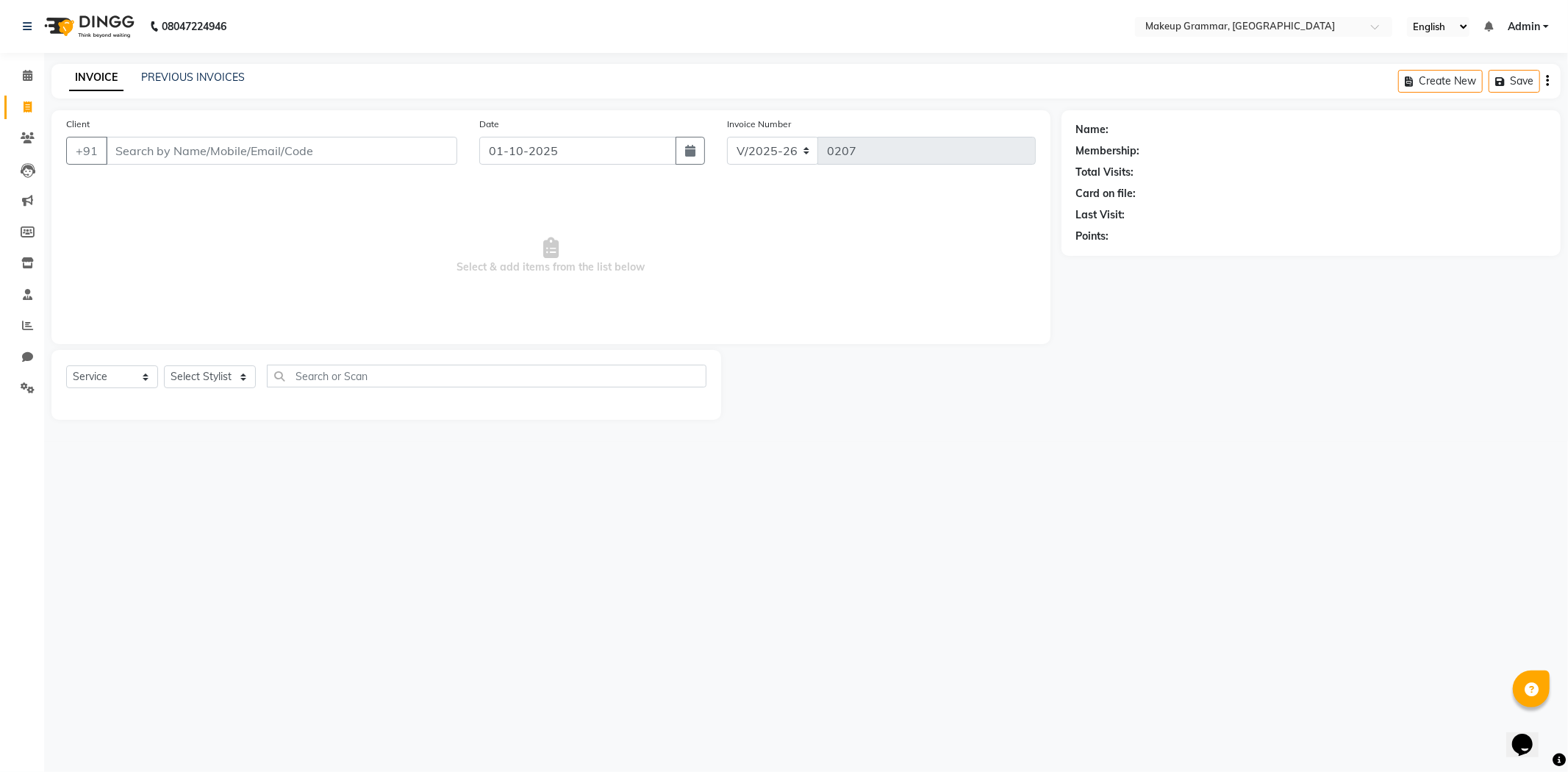
click at [1567, 684] on div "08047224946 Select Location × Makeup Grammar, New Washermenpet English ENGLISH …" at bounding box center [784, 386] width 1568 height 772
